Goal: Answer question/provide support: Share knowledge or assist other users

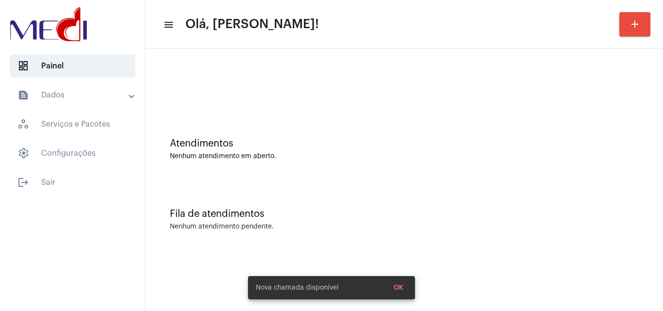
click at [345, 187] on div "Fila de atendimentos Nenhum atendimento pendente." at bounding box center [405, 215] width 508 height 70
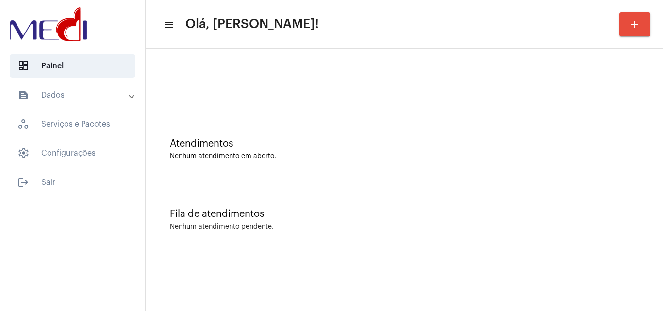
click at [482, 145] on div "Atendimentos" at bounding box center [404, 143] width 469 height 11
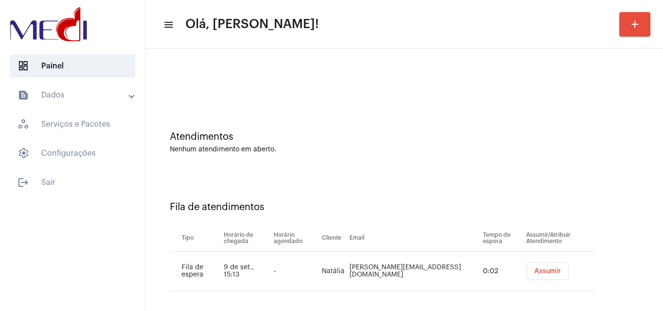
scroll to position [13, 0]
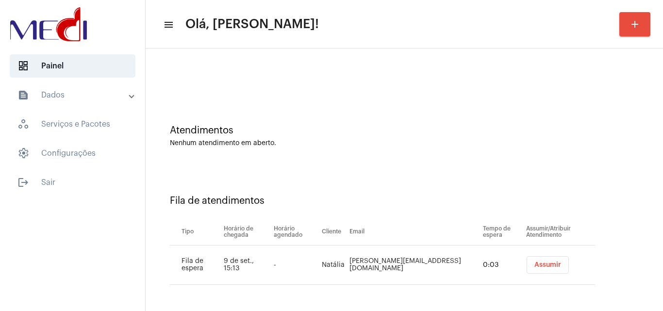
click at [535, 266] on span "Assumir" at bounding box center [548, 265] width 27 height 7
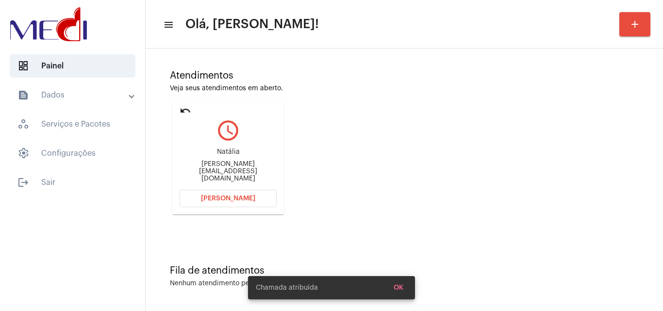
scroll to position [68, 0]
drag, startPoint x: 212, startPoint y: 155, endPoint x: 243, endPoint y: 152, distance: 31.7
click at [243, 152] on div "Natália natalia.dornelles@icloud.com" at bounding box center [228, 165] width 97 height 44
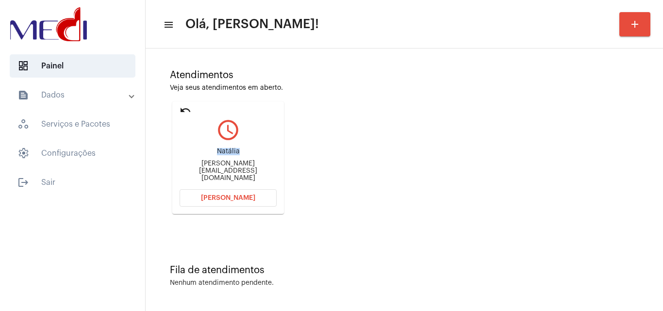
click at [225, 197] on span "Abrir Chamada" at bounding box center [228, 198] width 54 height 7
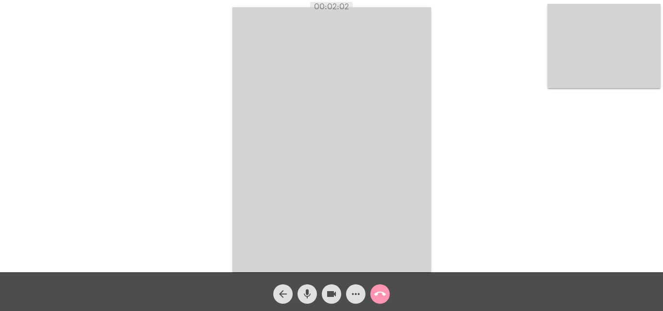
click at [383, 296] on mat-icon "call_end" at bounding box center [380, 294] width 12 height 12
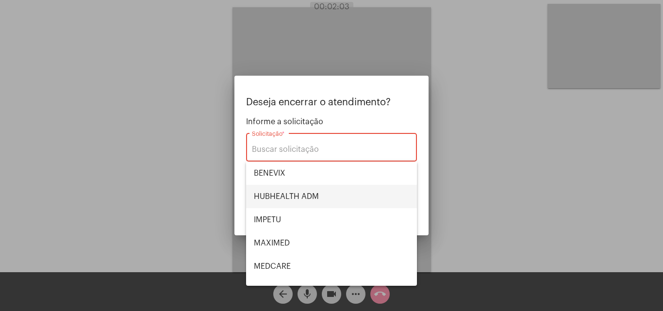
click at [326, 191] on span "HUBHEALTH ADM" at bounding box center [331, 196] width 155 height 23
type input "HUBHEALTH ADM"
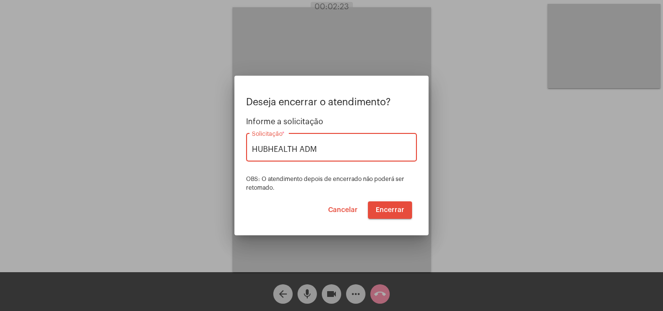
click at [392, 207] on span "Encerrar" at bounding box center [390, 210] width 29 height 7
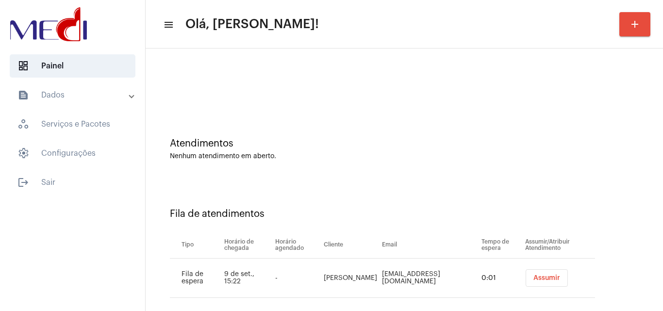
click at [534, 275] on span "Assumir" at bounding box center [547, 278] width 27 height 7
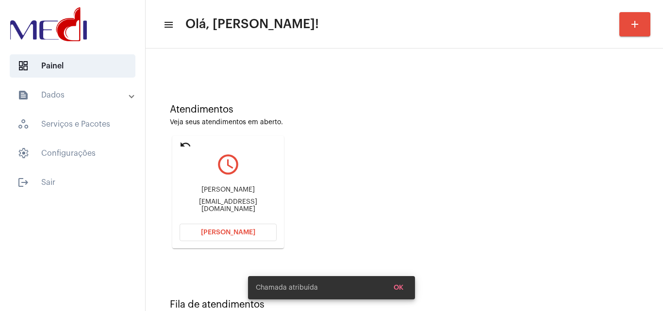
scroll to position [68, 0]
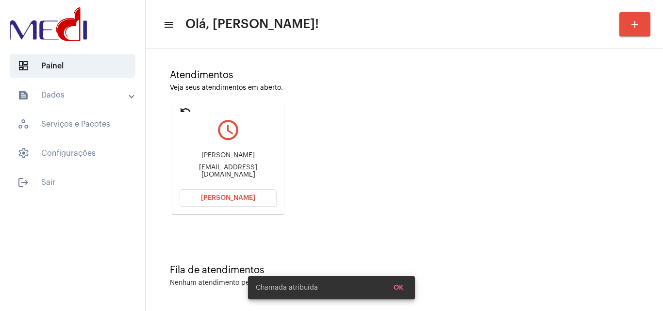
drag, startPoint x: 205, startPoint y: 158, endPoint x: 253, endPoint y: 152, distance: 48.6
click at [253, 152] on div "André Luiz grupofernandes@outlook.com" at bounding box center [228, 165] width 97 height 44
copy div "André Luiz"
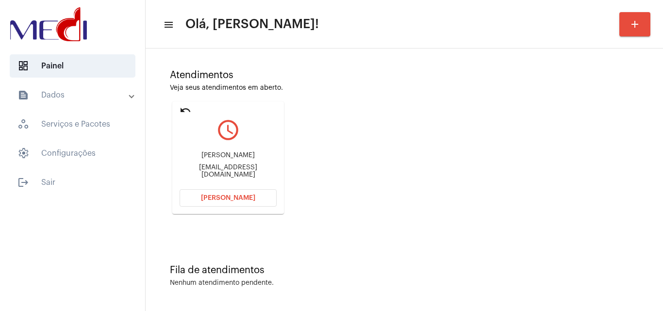
drag, startPoint x: 175, startPoint y: 169, endPoint x: 224, endPoint y: 171, distance: 48.6
click at [224, 171] on mat-card "undo query_builder André Luiz grupofernandes@outlook.com Abrir Chamada" at bounding box center [228, 157] width 112 height 113
copy div "grupofernand"
click at [241, 193] on button "[PERSON_NAME]" at bounding box center [228, 197] width 97 height 17
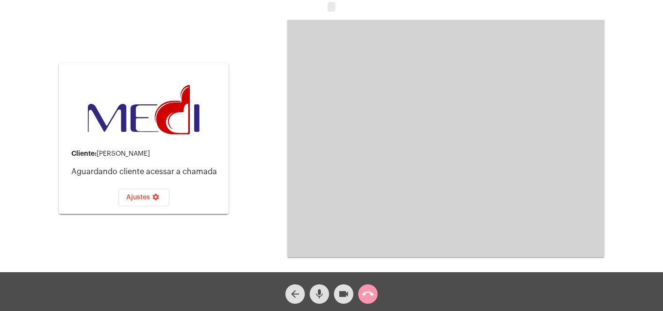
click at [365, 293] on mat-icon "call_end" at bounding box center [368, 294] width 12 height 12
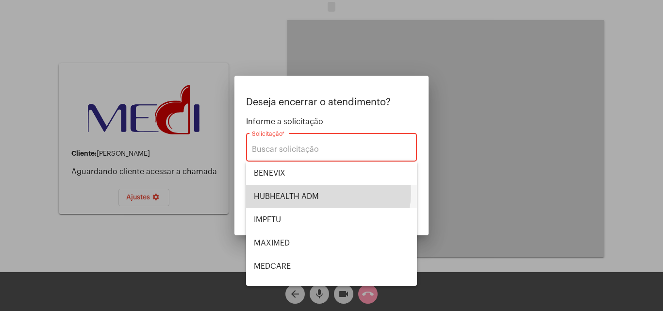
click at [325, 192] on span "HUBHEALTH ADM" at bounding box center [331, 196] width 155 height 23
type input "HUBHEALTH ADM"
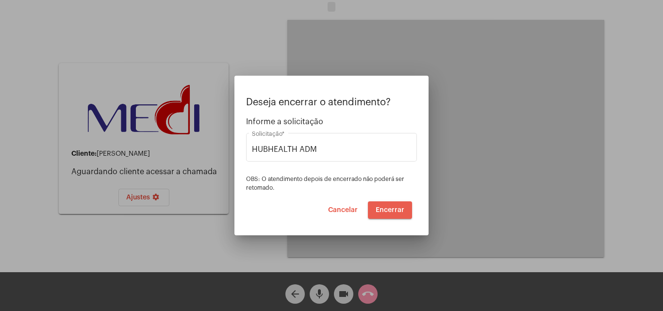
click at [395, 206] on button "Encerrar" at bounding box center [390, 210] width 44 height 17
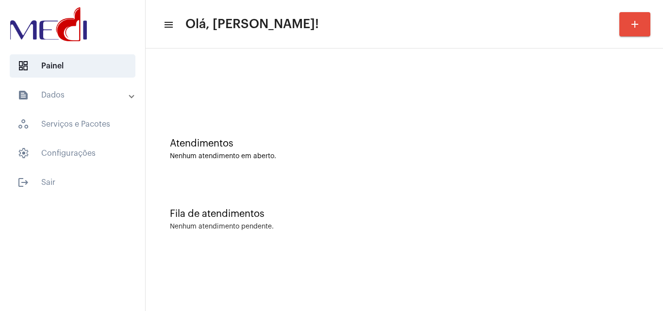
click at [480, 146] on div "Atendimentos" at bounding box center [404, 143] width 469 height 11
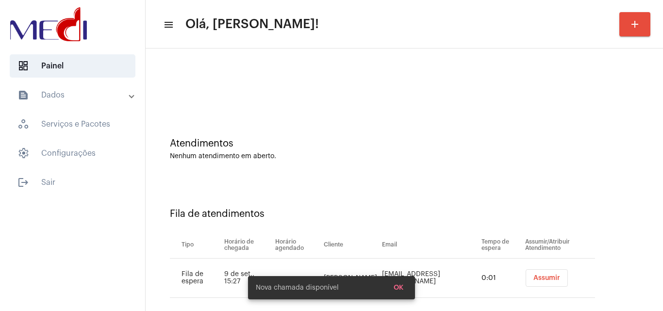
click at [534, 276] on span "Assumir" at bounding box center [547, 278] width 27 height 7
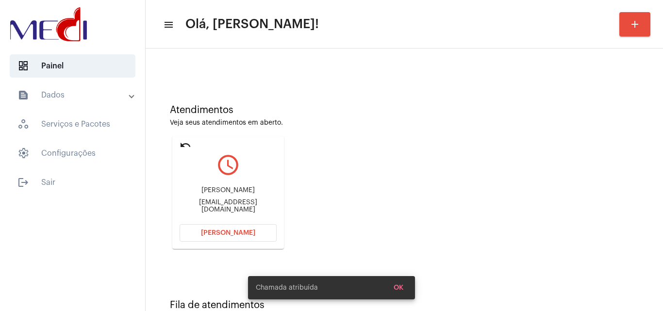
scroll to position [68, 0]
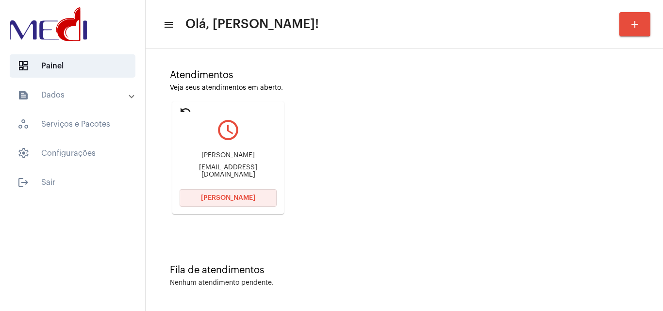
click at [227, 198] on span "Abrir Chamada" at bounding box center [228, 198] width 54 height 7
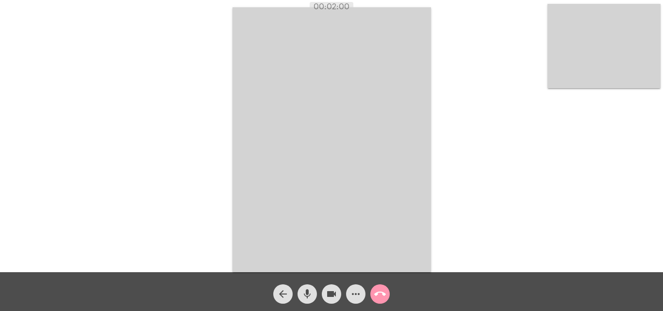
click at [379, 295] on mat-icon "call_end" at bounding box center [380, 294] width 12 height 12
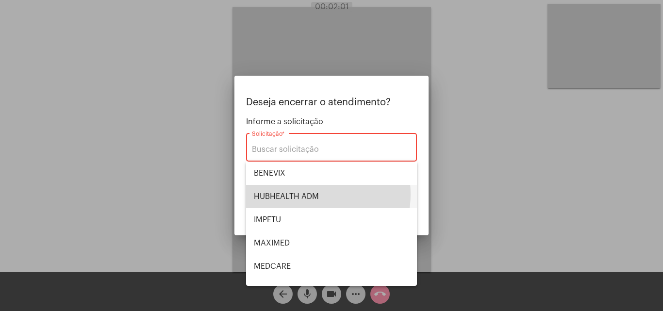
click at [305, 194] on span "HUBHEALTH ADM" at bounding box center [331, 196] width 155 height 23
type input "HUBHEALTH ADM"
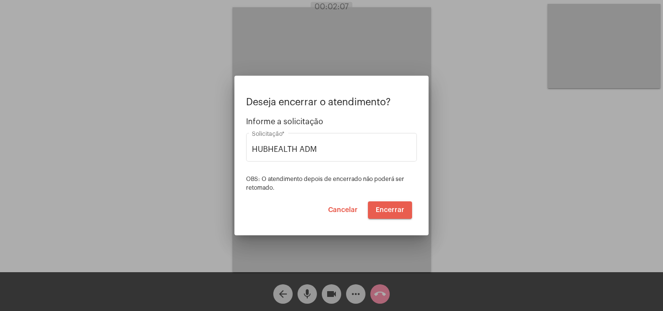
click at [382, 207] on span "Encerrar" at bounding box center [390, 210] width 29 height 7
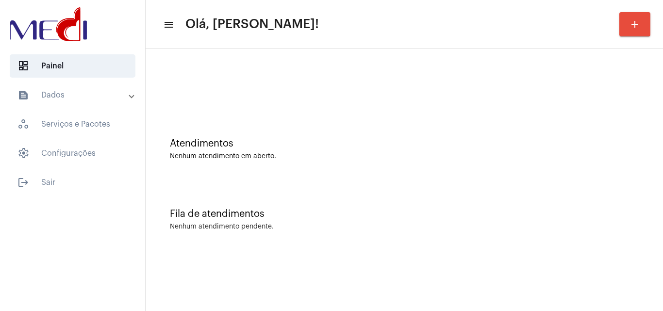
click at [349, 188] on div "Fila de atendimentos Nenhum atendimento pendente." at bounding box center [405, 215] width 508 height 70
click at [300, 174] on div "Atendimentos Nenhum atendimento em aberto." at bounding box center [405, 144] width 508 height 70
click at [251, 124] on div "Atendimentos Nenhum atendimento em aberto." at bounding box center [405, 144] width 508 height 70
click at [391, 166] on div "Atendimentos Nenhum atendimento em aberto." at bounding box center [405, 144] width 508 height 70
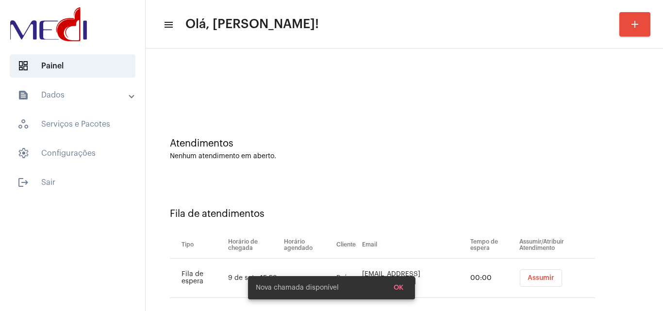
click at [520, 274] on button "Assumir" at bounding box center [541, 278] width 42 height 17
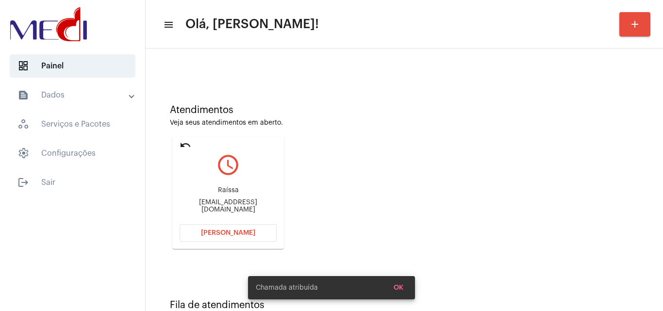
scroll to position [49, 0]
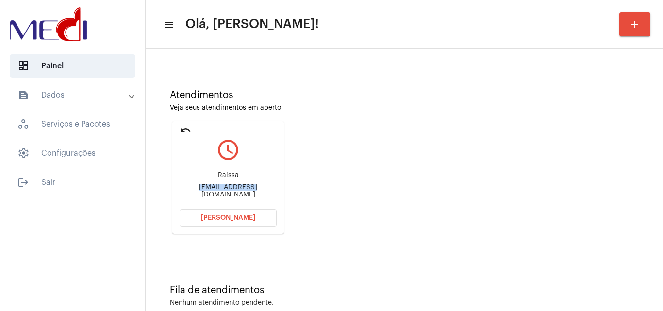
drag, startPoint x: 212, startPoint y: 189, endPoint x: 232, endPoint y: 192, distance: 20.1
click at [232, 191] on div "[EMAIL_ADDRESS][DOMAIN_NAME]" at bounding box center [228, 191] width 97 height 15
copy div "raissaagirelli@"
click at [249, 215] on span "[PERSON_NAME]" at bounding box center [228, 218] width 54 height 7
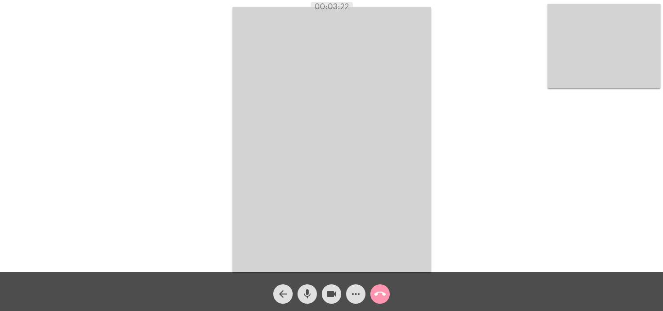
click at [382, 300] on mat-icon "call_end" at bounding box center [380, 294] width 12 height 12
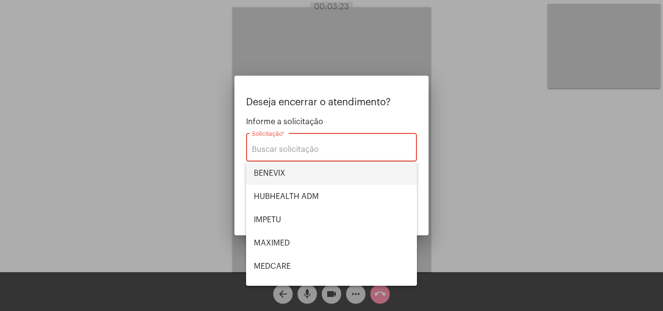
click at [286, 173] on span "BENEVIX" at bounding box center [331, 173] width 155 height 23
type input "BENEVIX"
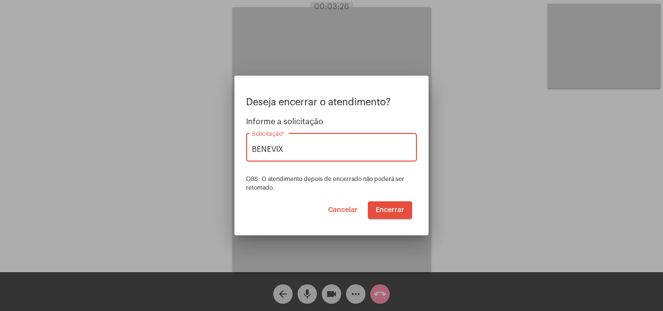
click at [386, 207] on span "Encerrar" at bounding box center [390, 210] width 29 height 7
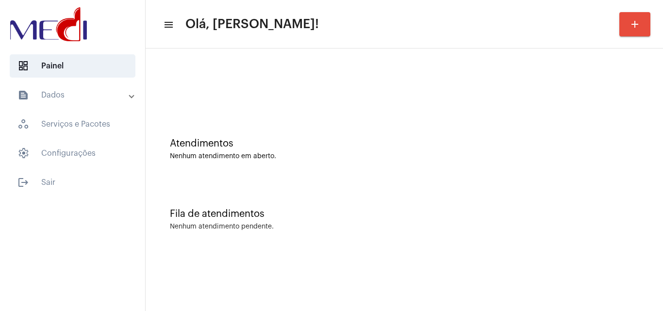
click at [358, 136] on div "Atendimentos Nenhum atendimento em aberto." at bounding box center [405, 144] width 508 height 70
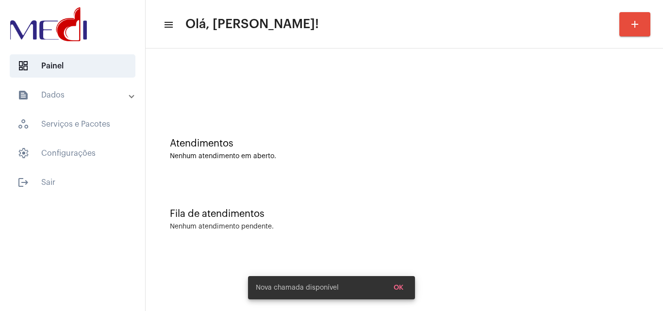
click at [359, 210] on div "Fila de atendimentos" at bounding box center [404, 214] width 469 height 11
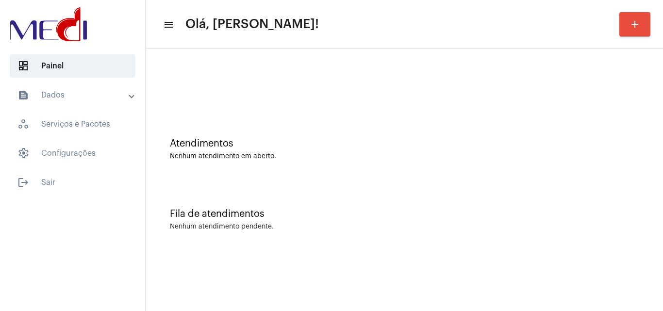
click at [278, 173] on div "Atendimentos Nenhum atendimento em aberto." at bounding box center [405, 144] width 508 height 70
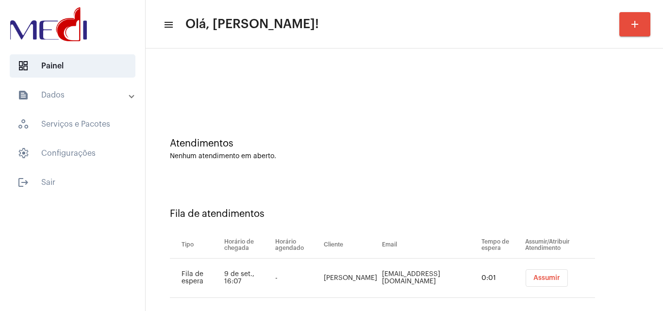
click at [538, 275] on span "Assumir" at bounding box center [547, 278] width 27 height 7
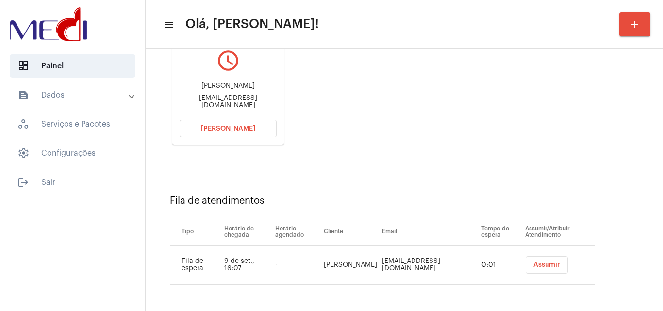
click at [537, 267] on span "Assumir" at bounding box center [547, 265] width 27 height 7
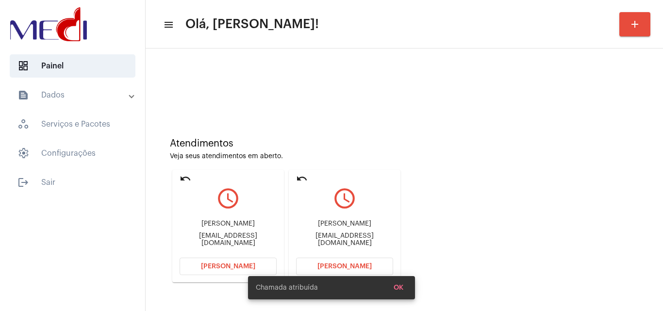
scroll to position [68, 0]
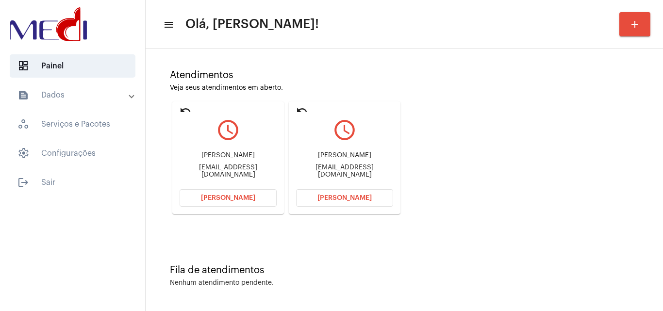
drag, startPoint x: 198, startPoint y: 158, endPoint x: 248, endPoint y: 155, distance: 50.1
click at [248, 155] on div "Jadehilton Gouveia Jadehiltona@gmail.com" at bounding box center [228, 165] width 97 height 44
copy div "Jadehilton Gouv"
drag, startPoint x: 332, startPoint y: 161, endPoint x: 361, endPoint y: 160, distance: 29.6
click at [361, 159] on div "Elaine" at bounding box center [344, 155] width 97 height 7
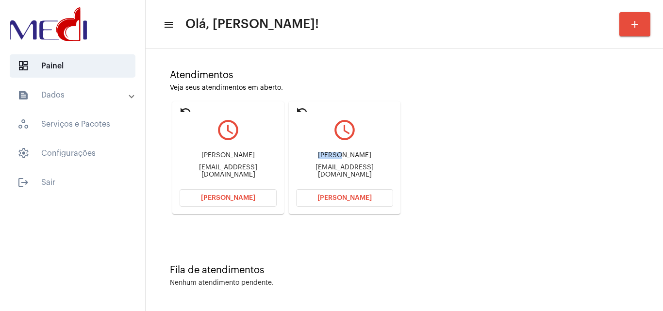
copy div "Elaine"
click at [229, 196] on span "Abrir Chamada" at bounding box center [228, 198] width 54 height 7
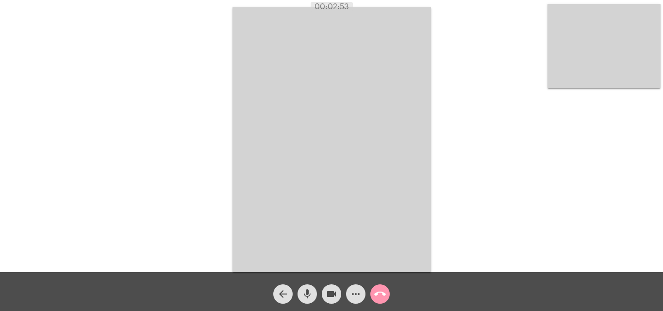
click at [380, 293] on mat-icon "call_end" at bounding box center [380, 294] width 12 height 12
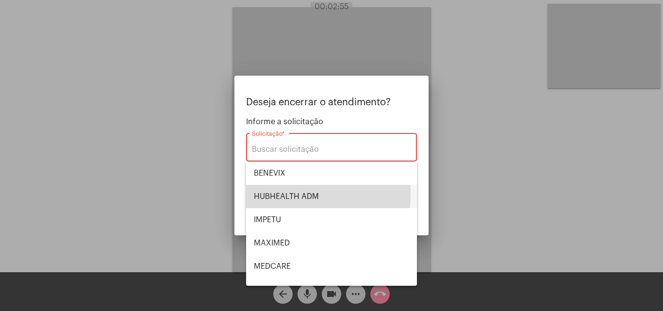
click at [283, 194] on span "HUBHEALTH ADM" at bounding box center [331, 196] width 155 height 23
type input "HUBHEALTH ADM"
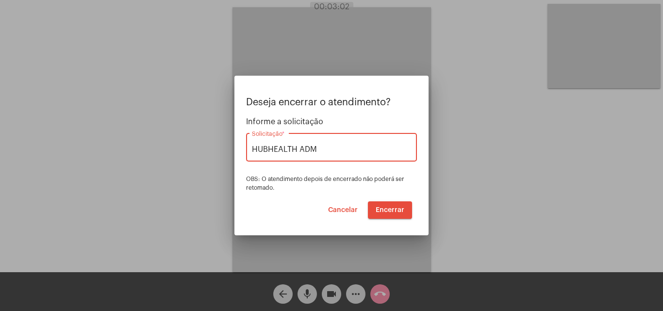
click at [387, 205] on button "Encerrar" at bounding box center [390, 210] width 44 height 17
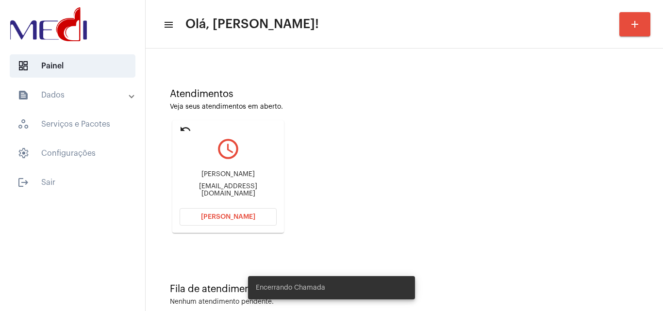
scroll to position [68, 0]
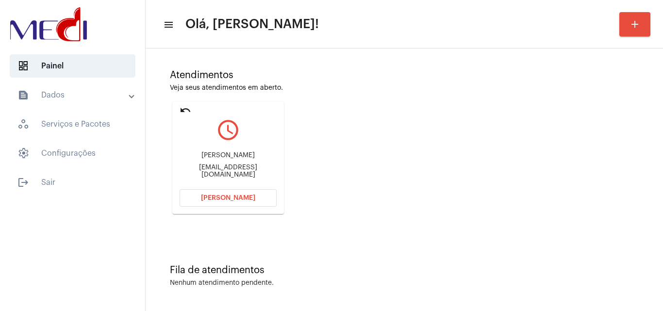
drag, startPoint x: 178, startPoint y: 169, endPoint x: 224, endPoint y: 171, distance: 46.2
click at [224, 171] on mat-card "undo query_builder Elaine elainefernandesf@outlook.com Abrir Chamada" at bounding box center [228, 157] width 112 height 113
click at [234, 199] on span "Abrir Chamada" at bounding box center [228, 198] width 54 height 7
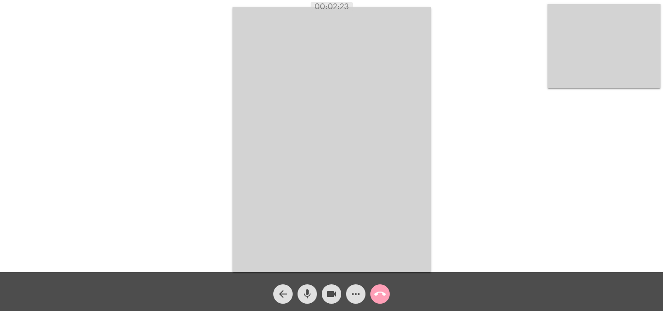
click at [380, 297] on mat-icon "call_end" at bounding box center [380, 294] width 12 height 12
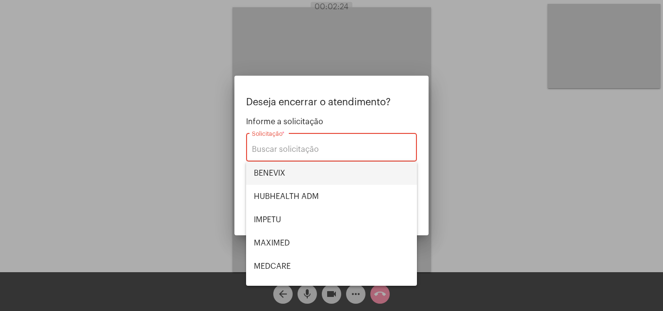
click at [288, 173] on span "BENEVIX" at bounding box center [331, 173] width 155 height 23
type input "BENEVIX"
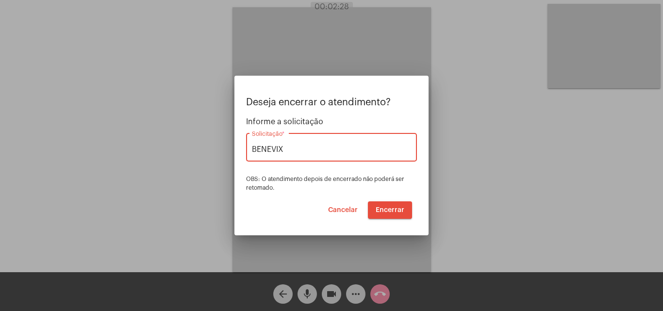
click at [388, 205] on button "Encerrar" at bounding box center [390, 210] width 44 height 17
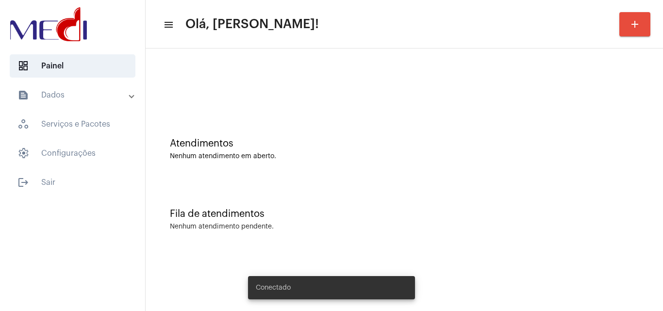
click at [311, 182] on div "Fila de atendimentos Nenhum atendimento pendente." at bounding box center [405, 215] width 508 height 70
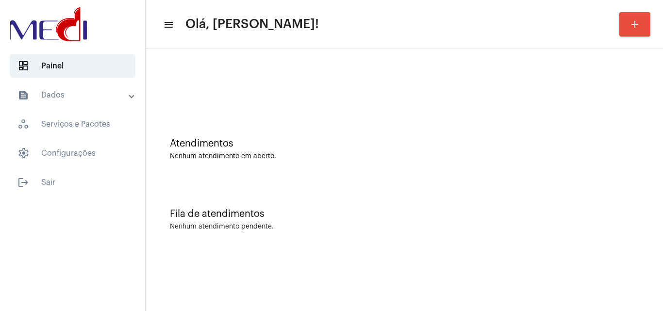
click at [386, 177] on div "Atendimentos Nenhum atendimento em aberto." at bounding box center [405, 144] width 508 height 70
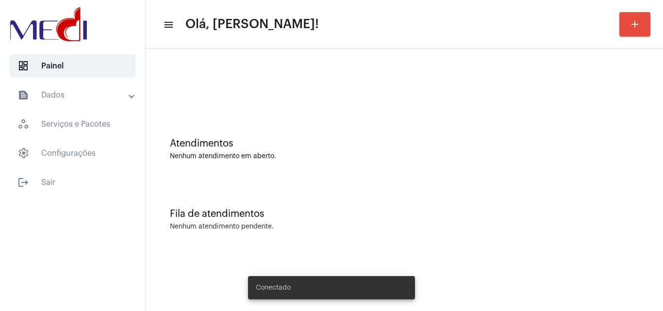
click at [368, 196] on div "Fila de atendimentos Nenhum atendimento pendente." at bounding box center [405, 215] width 508 height 70
click at [298, 109] on div "Atendimentos Nenhum atendimento em aberto." at bounding box center [405, 144] width 508 height 70
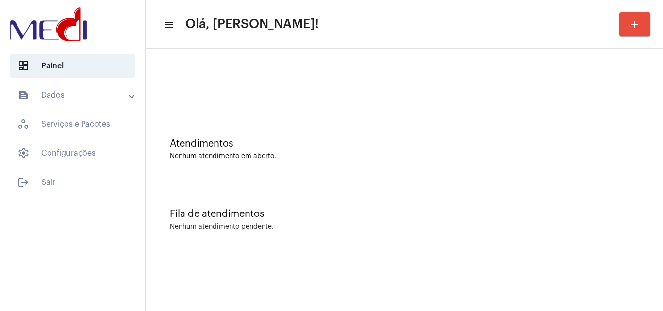
drag, startPoint x: 264, startPoint y: 128, endPoint x: 207, endPoint y: 4, distance: 136.2
click at [264, 128] on div "Atendimentos Nenhum atendimento em aberto." at bounding box center [405, 144] width 508 height 70
click at [302, 176] on div "Atendimentos Nenhum atendimento em aberto." at bounding box center [405, 144] width 508 height 70
click at [164, 75] on div at bounding box center [405, 81] width 508 height 56
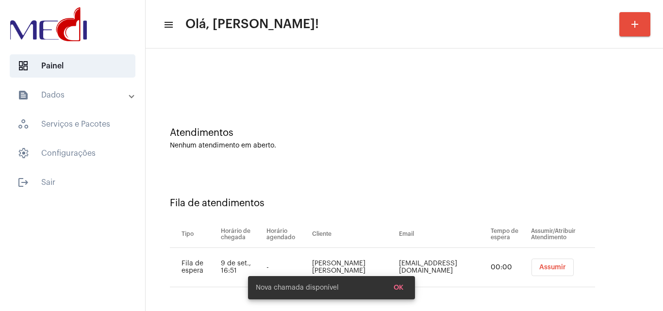
scroll to position [13, 0]
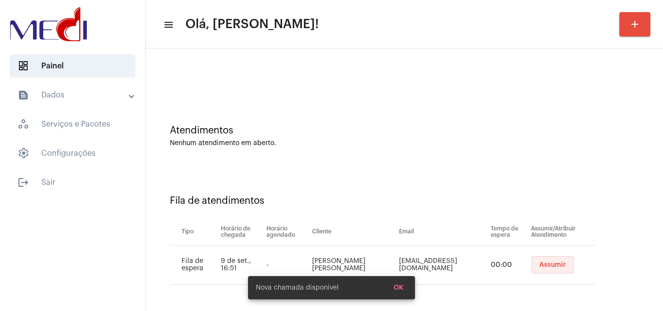
click at [540, 265] on span "Assumir" at bounding box center [553, 265] width 27 height 7
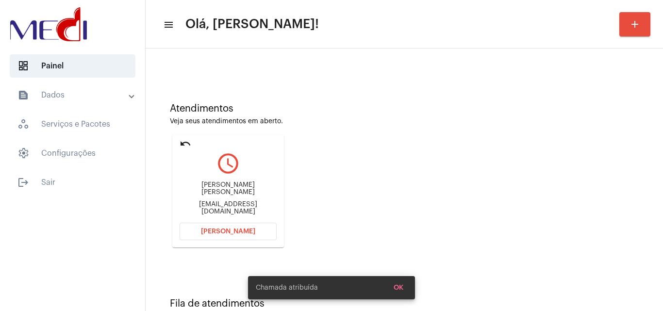
scroll to position [68, 0]
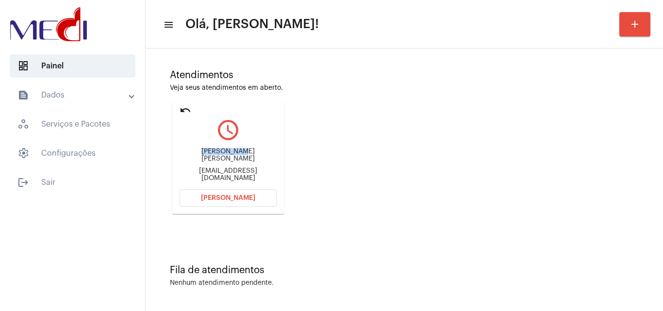
drag, startPoint x: 182, startPoint y: 152, endPoint x: 229, endPoint y: 152, distance: 47.6
click at [229, 152] on div "Hugo Homero Frederico de Melo" at bounding box center [228, 155] width 97 height 15
copy div "Hugo Homero"
click at [194, 199] on button "Abrir Chamada" at bounding box center [228, 197] width 97 height 17
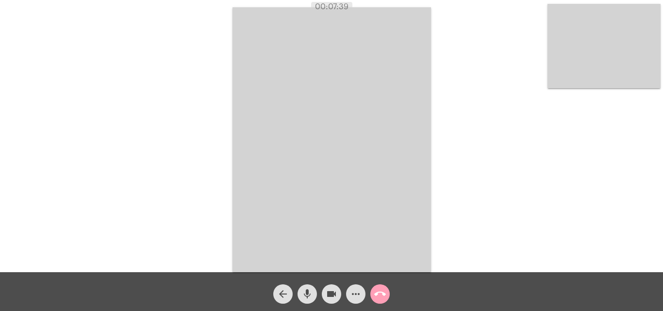
click at [385, 292] on mat-icon "call_end" at bounding box center [380, 294] width 12 height 12
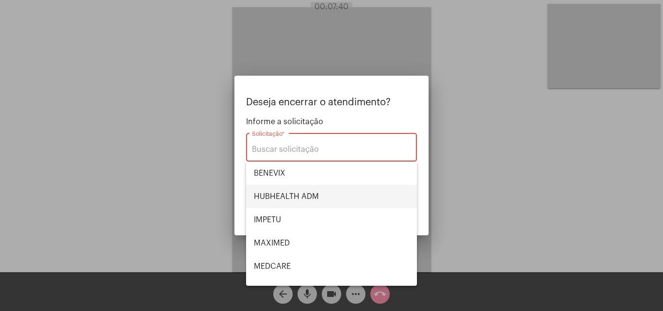
click at [282, 195] on span "HUBHEALTH ADM" at bounding box center [331, 196] width 155 height 23
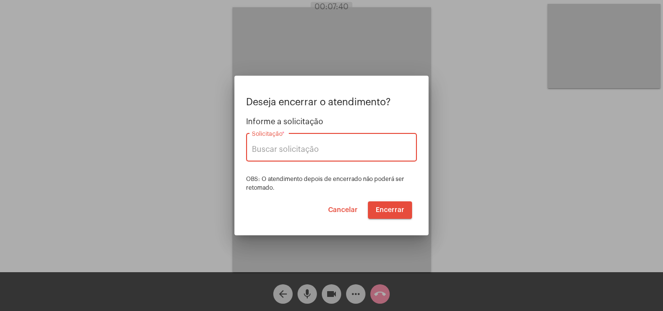
type input "HUBHEALTH ADM"
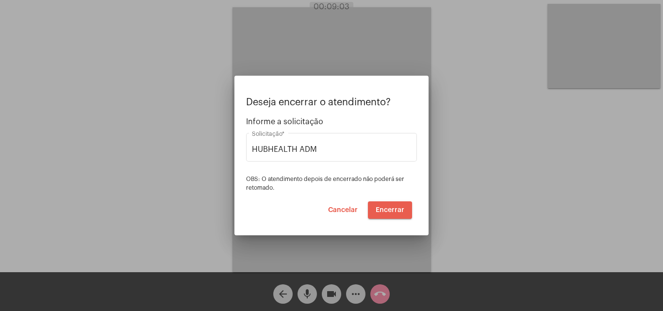
click at [383, 211] on span "Encerrar" at bounding box center [390, 210] width 29 height 7
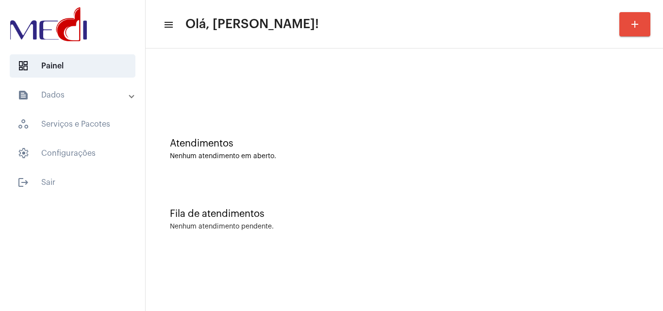
click at [406, 232] on div "Fila de atendimentos Nenhum atendimento pendente." at bounding box center [405, 215] width 508 height 70
click at [373, 103] on div at bounding box center [405, 81] width 508 height 56
click at [382, 214] on div "Fila de atendimentos" at bounding box center [404, 214] width 469 height 11
drag, startPoint x: 362, startPoint y: 205, endPoint x: 357, endPoint y: 206, distance: 5.4
click at [362, 205] on div "Fila de atendimentos Nenhum atendimento pendente." at bounding box center [405, 215] width 508 height 70
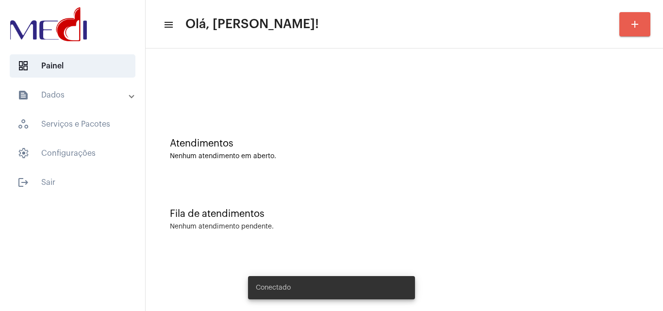
click at [641, 25] on button "add" at bounding box center [635, 24] width 31 height 24
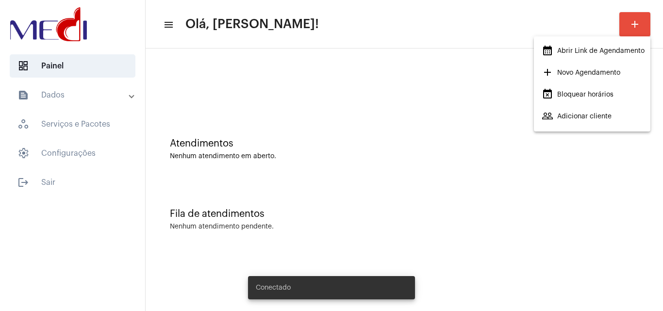
click at [581, 54] on span "calendar_month_outlined Abrir Link de Agendamento" at bounding box center [593, 50] width 103 height 17
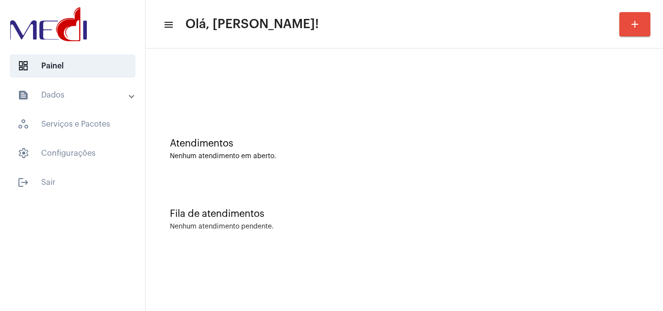
click at [325, 176] on div "Atendimentos Nenhum atendimento em aberto." at bounding box center [405, 144] width 508 height 70
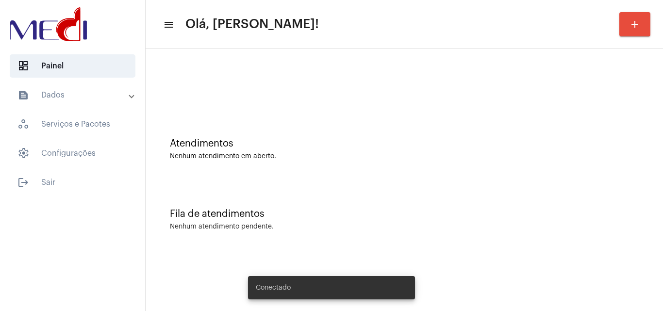
click at [388, 183] on div "Fila de atendimentos Nenhum atendimento pendente." at bounding box center [405, 215] width 508 height 70
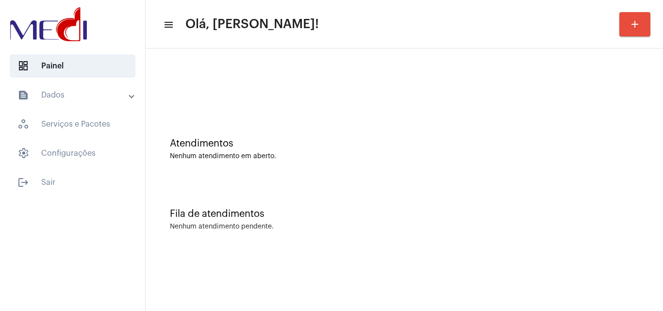
click at [239, 106] on div at bounding box center [405, 81] width 508 height 56
click at [294, 114] on div "Atendimentos Nenhum atendimento em aberto." at bounding box center [405, 144] width 508 height 70
click at [272, 157] on div "Nenhum atendimento em aberto." at bounding box center [404, 156] width 469 height 7
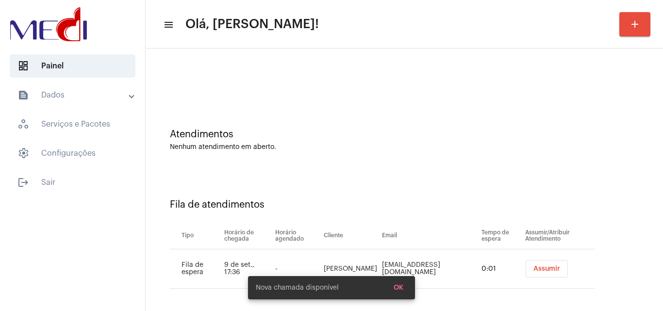
scroll to position [13, 0]
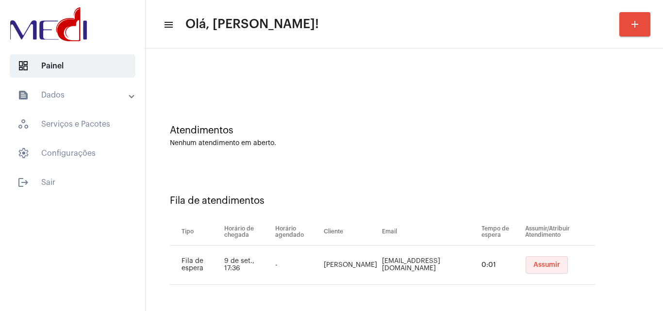
click at [536, 264] on span "Assumir" at bounding box center [547, 265] width 27 height 7
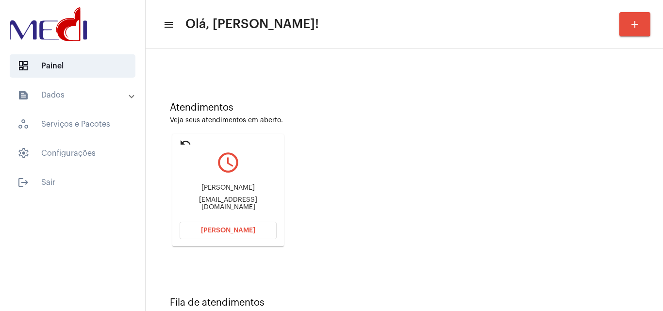
scroll to position [68, 0]
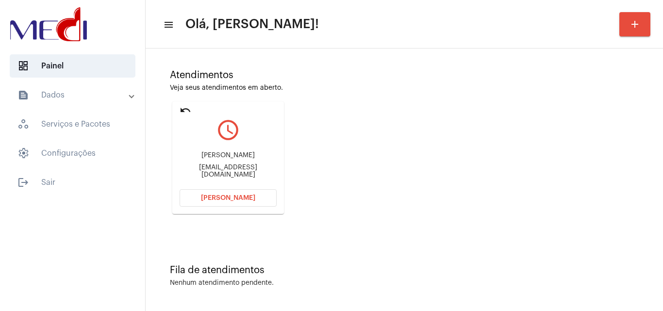
drag, startPoint x: 190, startPoint y: 153, endPoint x: 248, endPoint y: 151, distance: 57.8
click at [248, 151] on div "Ana Márcia da silva anamarciiafelixdasilva@gmail.com" at bounding box center [228, 165] width 97 height 44
copy div "Ana Márcia da s"
drag, startPoint x: 180, startPoint y: 167, endPoint x: 204, endPoint y: 168, distance: 24.3
click at [204, 168] on div "Ana Márcia da silva anamarciiafelixdasilva@gmail.com" at bounding box center [228, 165] width 97 height 44
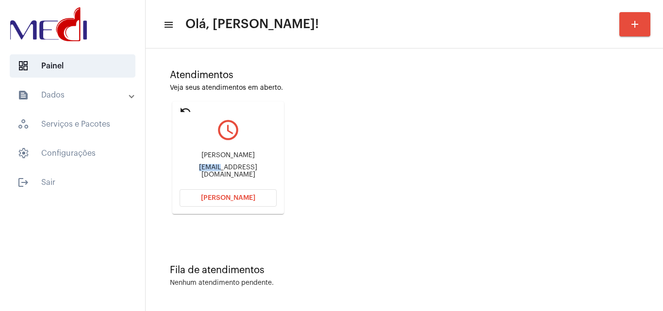
copy div "anamar"
click at [217, 197] on span "Abrir Chamada" at bounding box center [228, 198] width 54 height 7
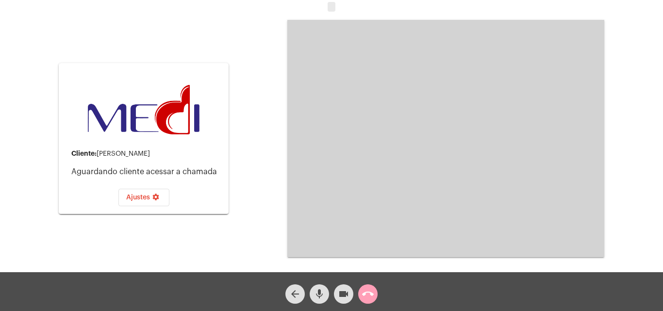
click at [370, 295] on mat-icon "call_end" at bounding box center [368, 294] width 12 height 12
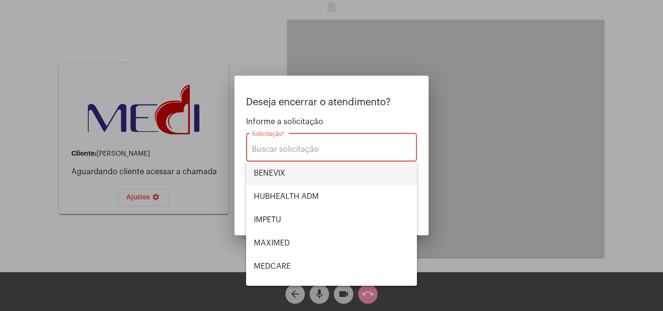
click at [328, 180] on span "BENEVIX" at bounding box center [331, 173] width 155 height 23
type input "BENEVIX"
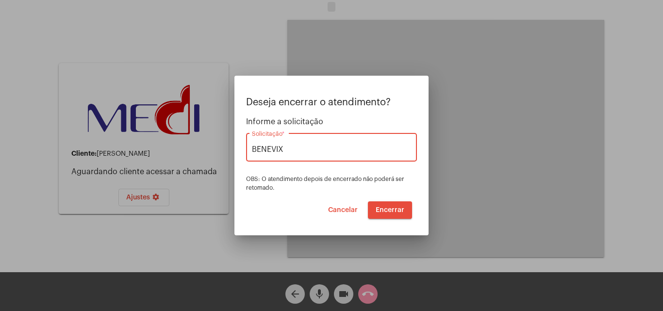
click at [380, 208] on span "Encerrar" at bounding box center [390, 210] width 29 height 7
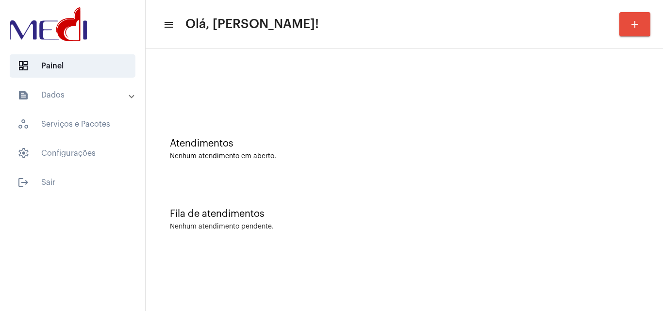
click at [346, 149] on div "Atendimentos" at bounding box center [404, 143] width 469 height 11
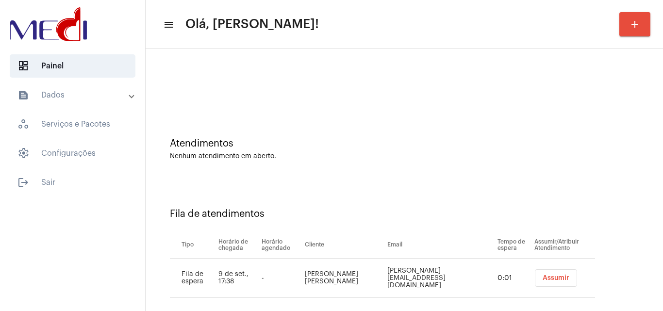
click at [543, 278] on span "Assumir" at bounding box center [556, 278] width 27 height 7
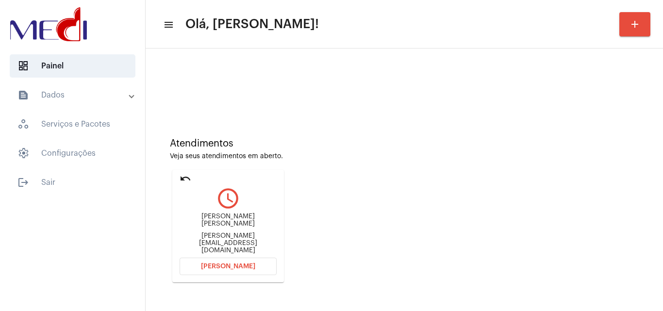
drag, startPoint x: 188, startPoint y: 225, endPoint x: 266, endPoint y: 216, distance: 78.2
click at [266, 216] on div "Alice Ferreira Cabral da silva Alice.continf@gmail.com" at bounding box center [228, 234] width 97 height 44
copy div "Alice Ferreira Cabral da sil"
click at [194, 267] on button "Abrir Chamada" at bounding box center [228, 266] width 97 height 17
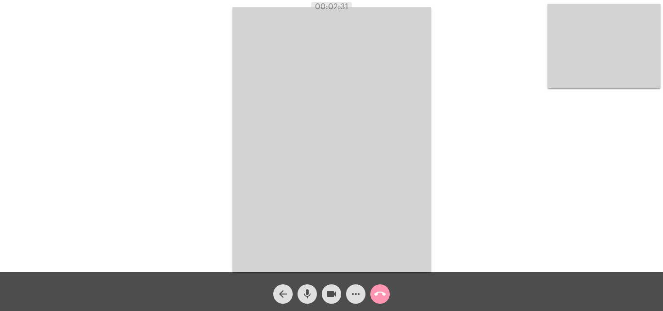
click at [380, 296] on mat-icon "call_end" at bounding box center [380, 294] width 12 height 12
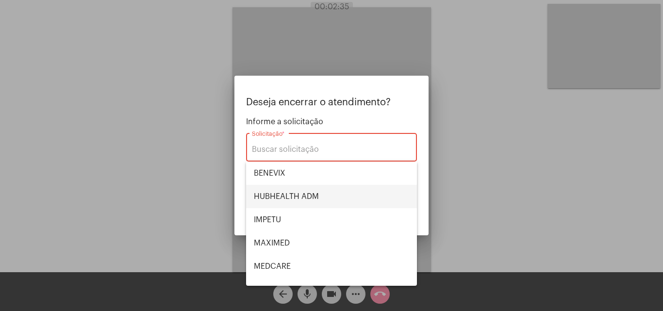
click at [321, 195] on span "HUBHEALTH ADM" at bounding box center [331, 196] width 155 height 23
type input "HUBHEALTH ADM"
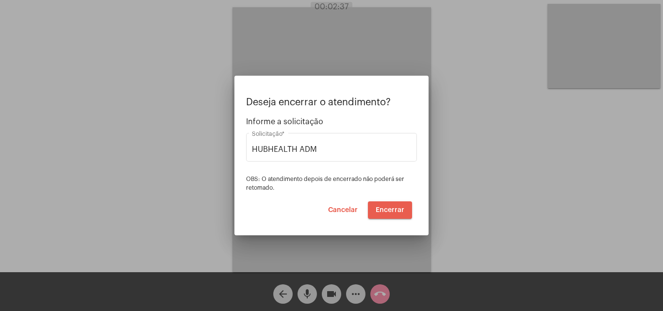
click at [393, 208] on span "Encerrar" at bounding box center [390, 210] width 29 height 7
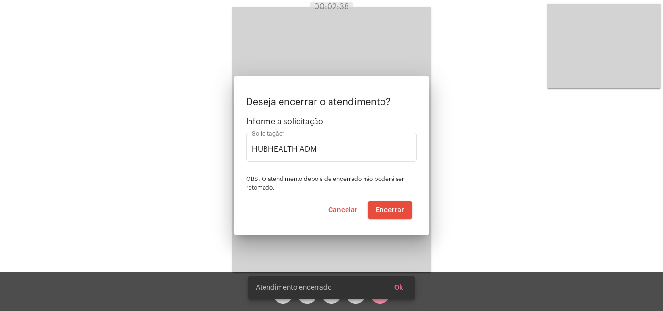
click at [391, 210] on video at bounding box center [332, 139] width 199 height 265
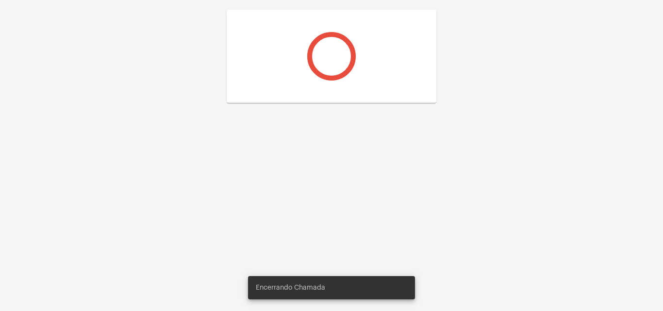
click at [391, 210] on div at bounding box center [331, 155] width 663 height 311
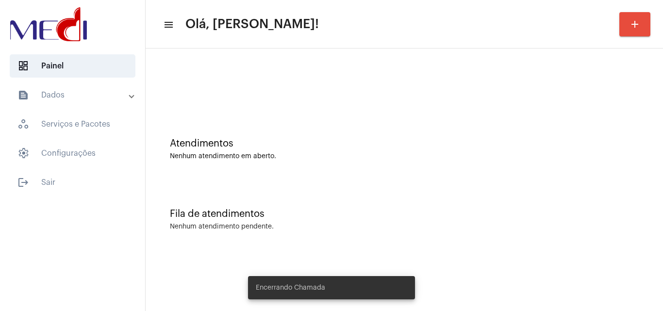
click at [324, 149] on div "Atendimentos" at bounding box center [404, 143] width 469 height 11
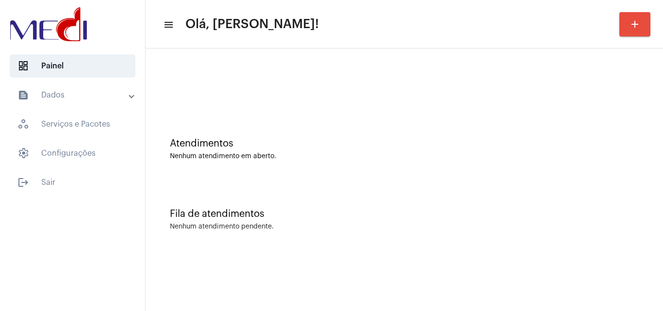
click at [396, 142] on div "Atendimentos" at bounding box center [404, 143] width 469 height 11
click at [337, 182] on div "Fila de atendimentos Nenhum atendimento pendente." at bounding box center [405, 215] width 508 height 70
drag, startPoint x: 383, startPoint y: 194, endPoint x: 385, endPoint y: 186, distance: 7.5
click at [385, 186] on div "Fila de atendimentos Nenhum atendimento pendente." at bounding box center [405, 215] width 508 height 70
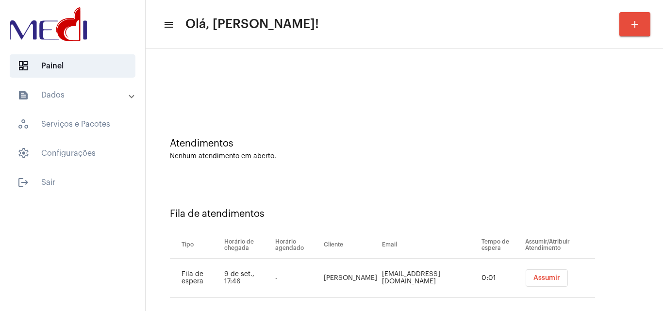
click at [536, 279] on span "Assumir" at bounding box center [547, 278] width 27 height 7
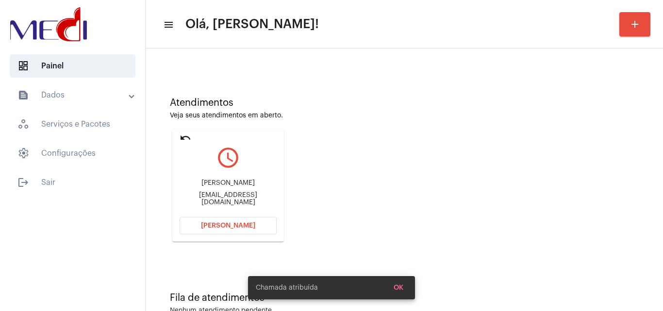
scroll to position [68, 0]
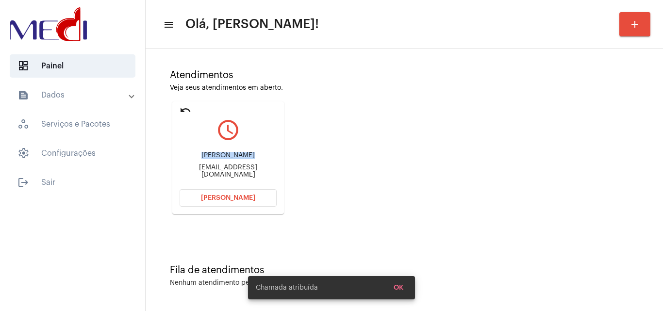
drag, startPoint x: 187, startPoint y: 155, endPoint x: 236, endPoint y: 152, distance: 48.7
click at [236, 152] on div "Kaio Gabriel Da Silva thalitavivi0175@gmail.com" at bounding box center [228, 165] width 97 height 44
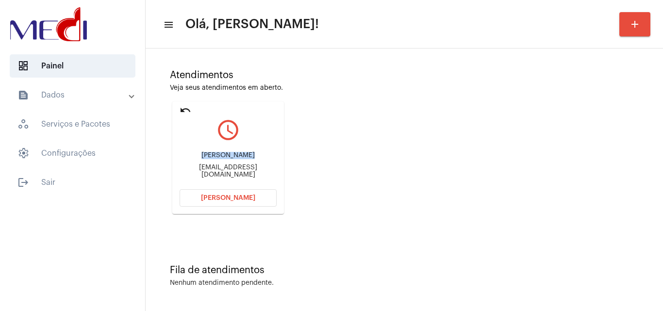
copy div "Kaio Gabriel"
click at [205, 197] on span "Abrir Chamada" at bounding box center [228, 198] width 54 height 7
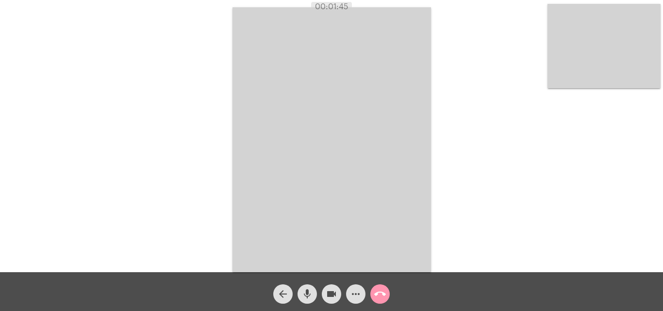
click at [379, 296] on mat-icon "call_end" at bounding box center [380, 294] width 12 height 12
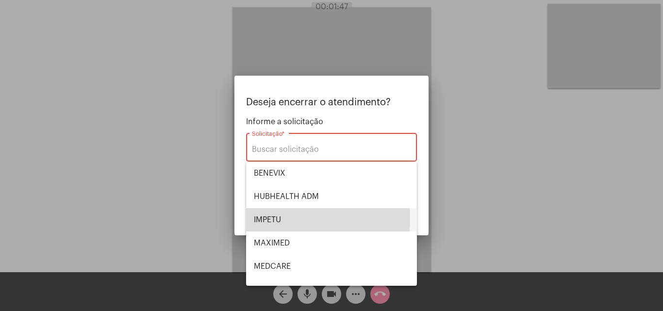
click at [283, 218] on span "IMPETU" at bounding box center [331, 219] width 155 height 23
type input "IMPETU"
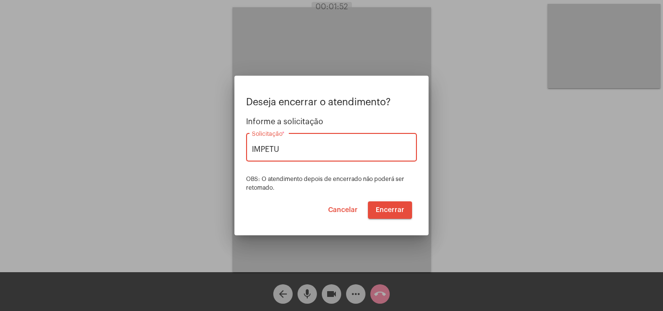
click at [391, 211] on span "Encerrar" at bounding box center [390, 210] width 29 height 7
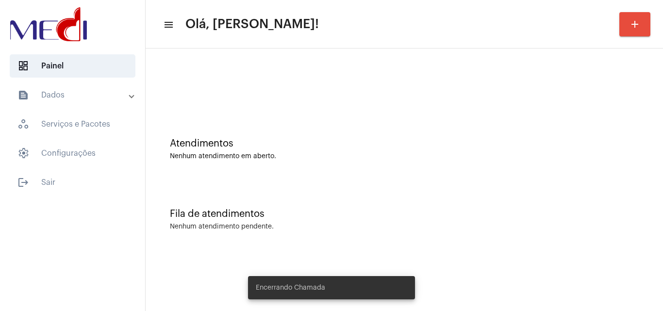
click at [406, 152] on div "Atendimentos Nenhum atendimento em aberto." at bounding box center [404, 149] width 469 height 22
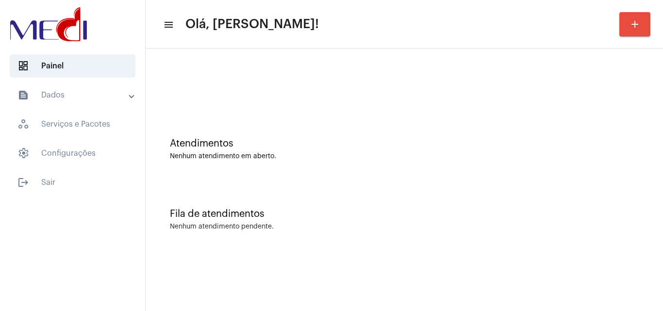
click at [298, 191] on div "Fila de atendimentos Nenhum atendimento pendente." at bounding box center [405, 215] width 508 height 70
click at [312, 155] on div "Nenhum atendimento em aberto." at bounding box center [404, 156] width 469 height 7
click at [291, 83] on div at bounding box center [404, 86] width 469 height 7
click at [274, 101] on div at bounding box center [405, 81] width 508 height 56
